Goal: Communication & Community: Answer question/provide support

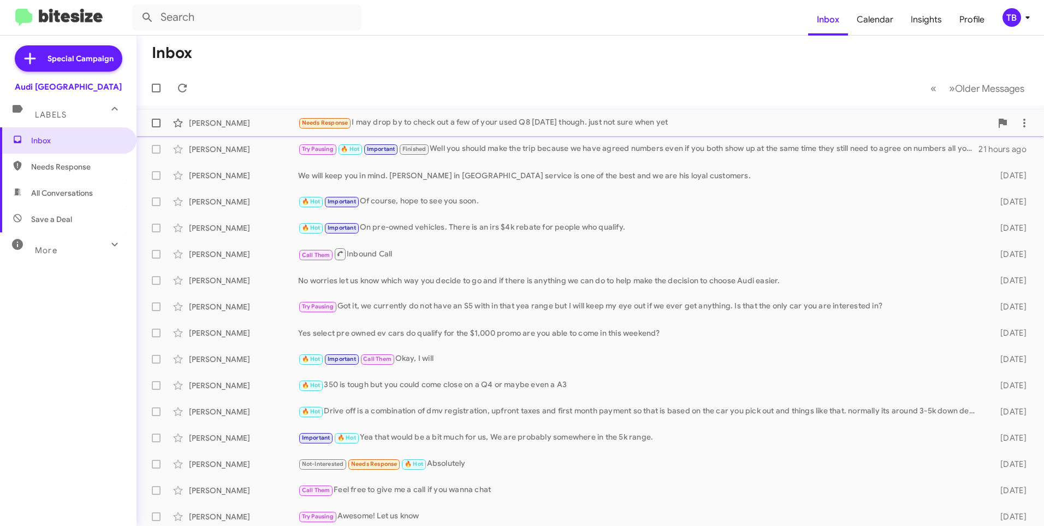
click at [563, 122] on div "Needs Response I may drop by to check out a few of your used Q8 [DATE] though. …" at bounding box center [645, 122] width 694 height 13
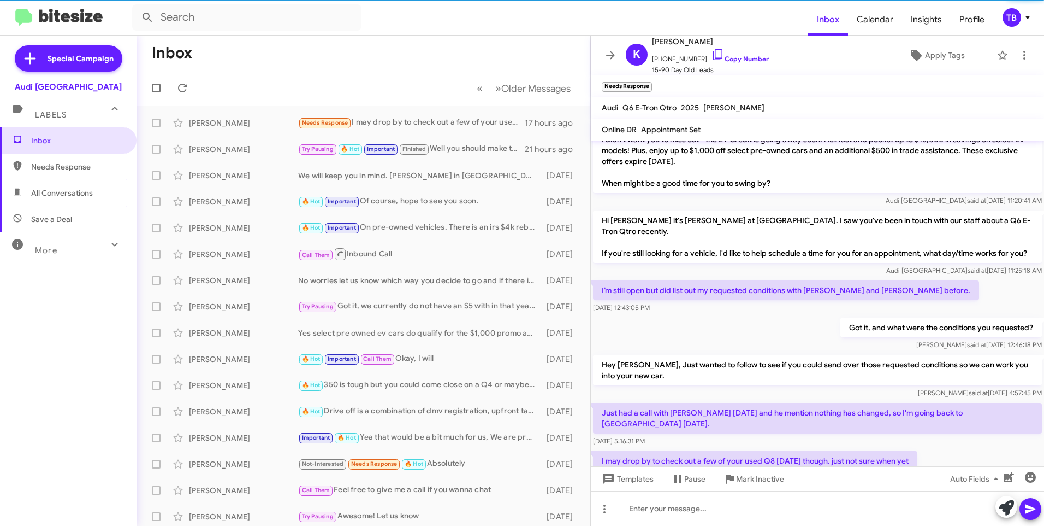
scroll to position [539, 0]
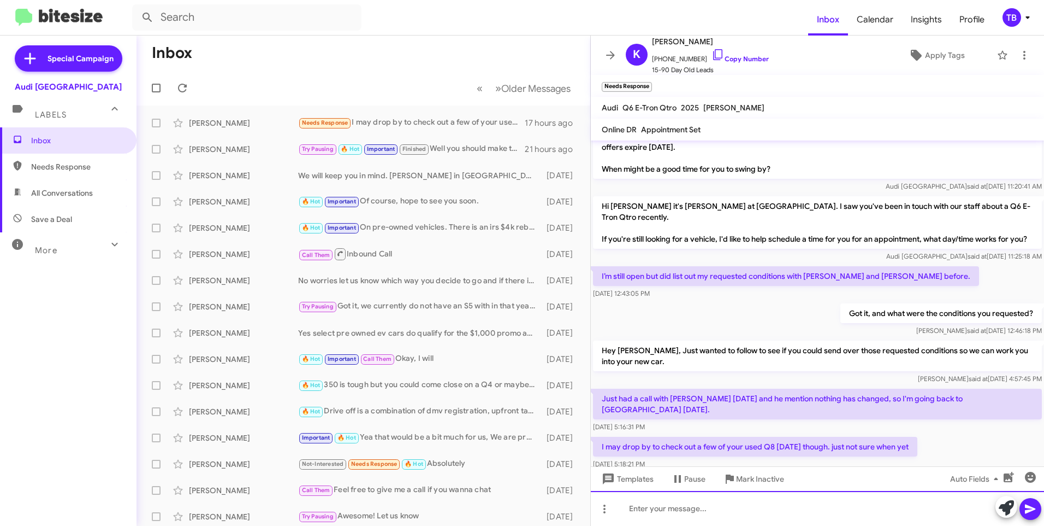
click at [634, 518] on div at bounding box center [817, 508] width 453 height 35
drag, startPoint x: 1038, startPoint y: 514, endPoint x: 1039, endPoint y: 489, distance: 24.6
click at [1038, 514] on button at bounding box center [1031, 509] width 22 height 22
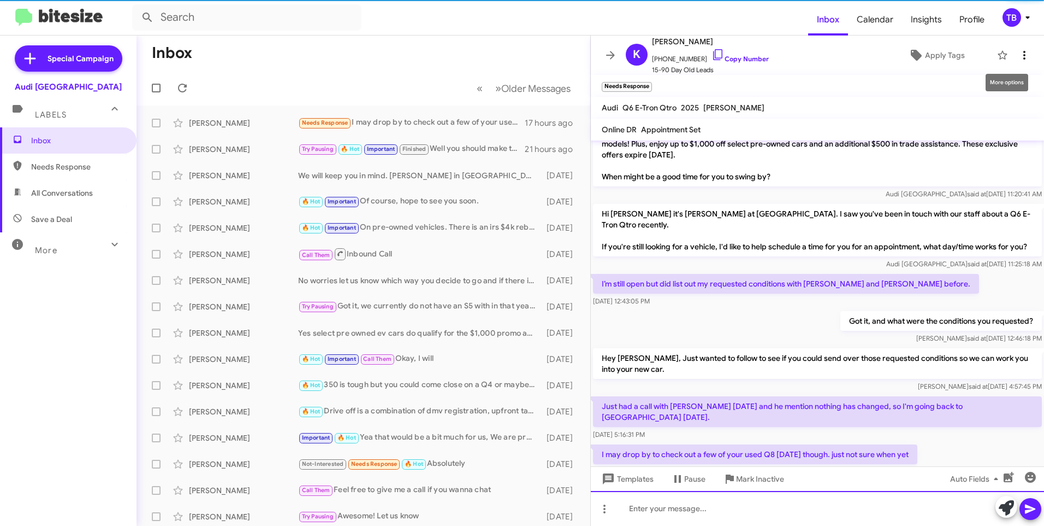
scroll to position [578, 0]
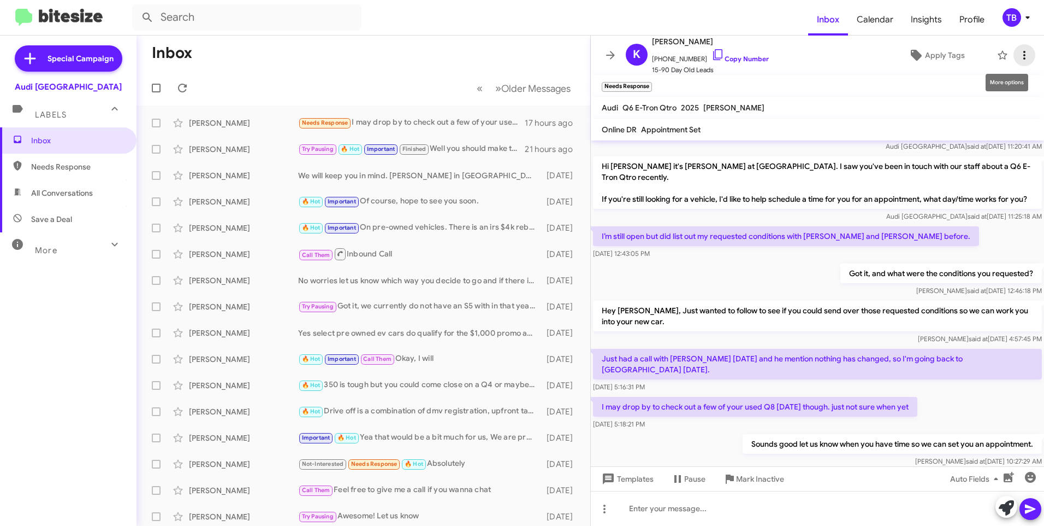
click at [1018, 62] on button at bounding box center [1025, 55] width 22 height 22
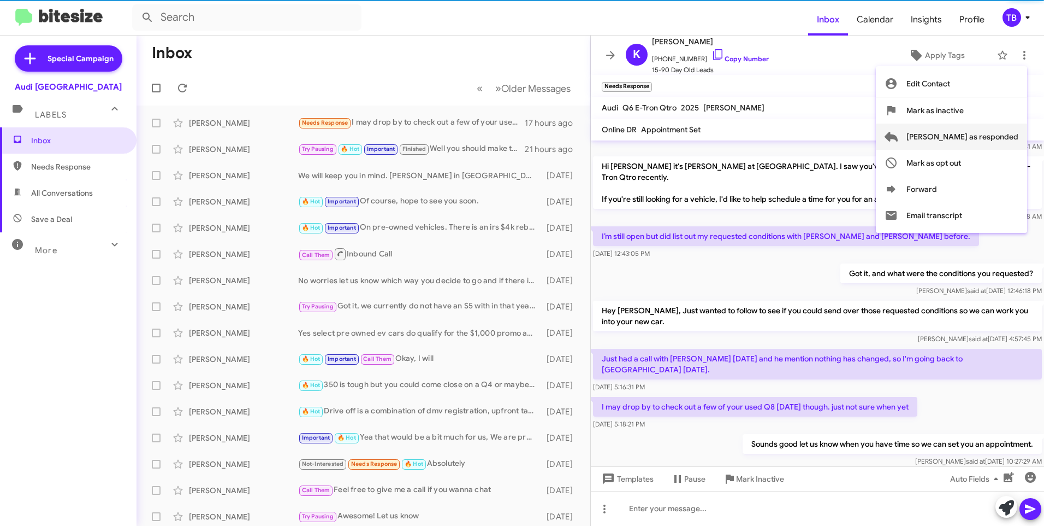
click at [987, 140] on span "Mark as responded" at bounding box center [963, 136] width 112 height 26
